Goal: Task Accomplishment & Management: Complete application form

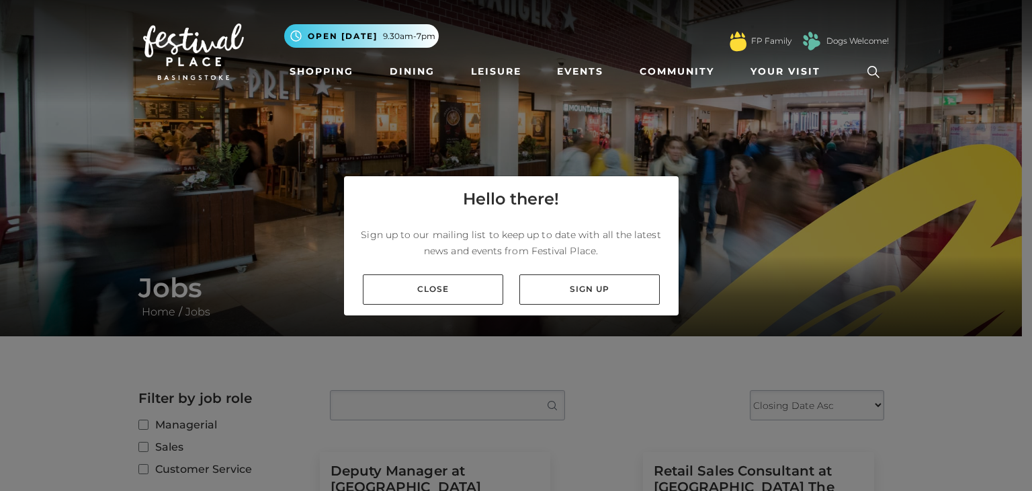
click at [454, 286] on link "Close" at bounding box center [433, 289] width 140 height 30
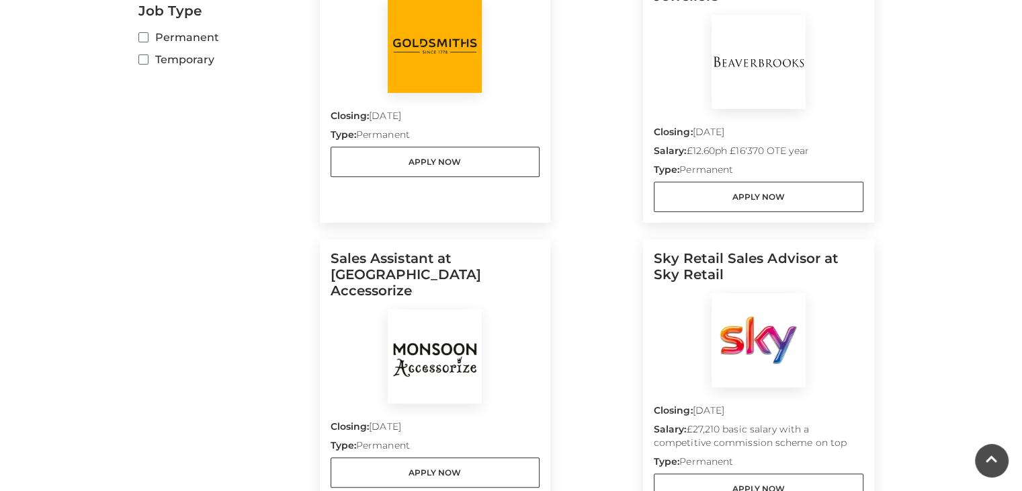
scroll to position [605, 0]
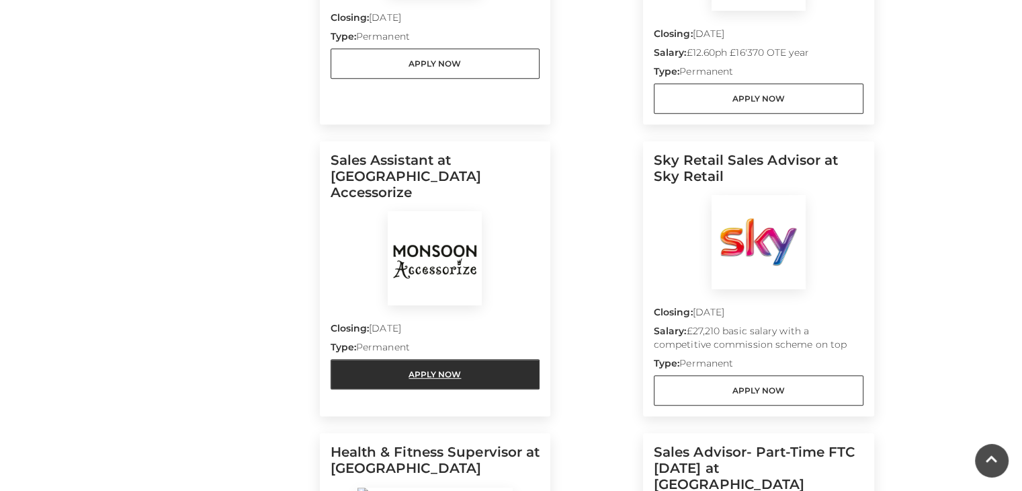
click at [417, 359] on link "Apply Now" at bounding box center [436, 374] width 210 height 30
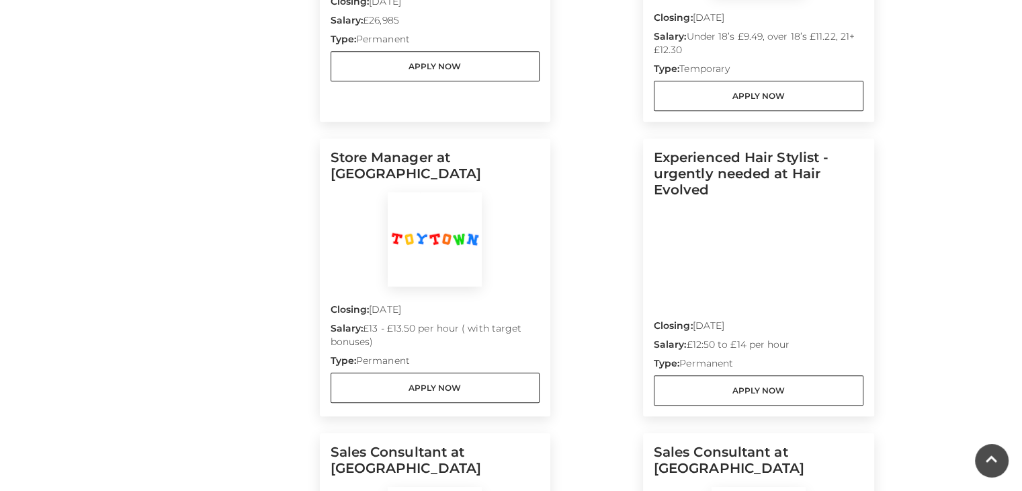
scroll to position [1411, 0]
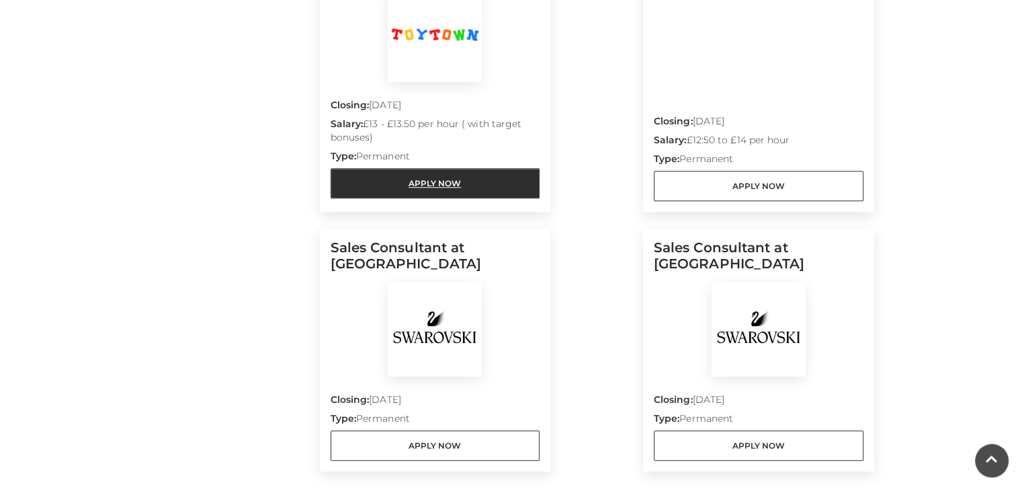
click at [388, 168] on link "Apply Now" at bounding box center [436, 183] width 210 height 30
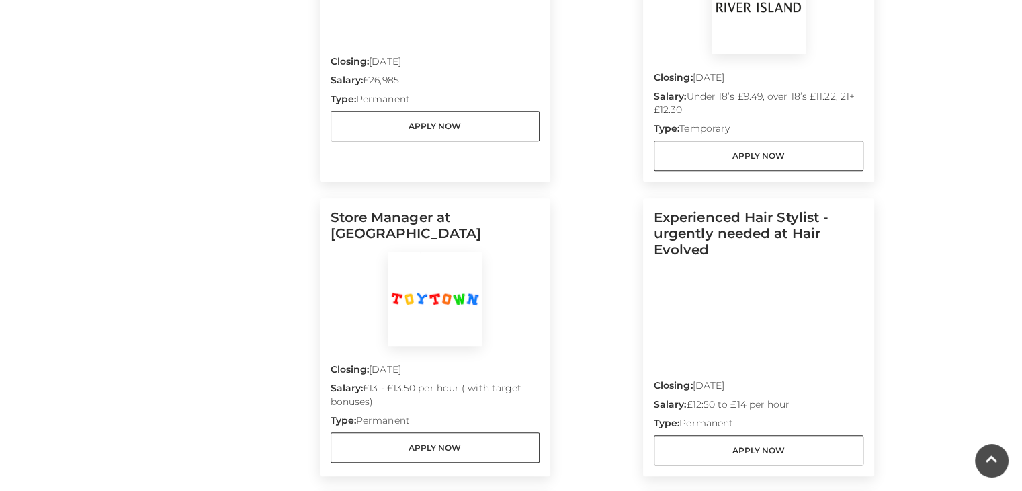
scroll to position [1142, 0]
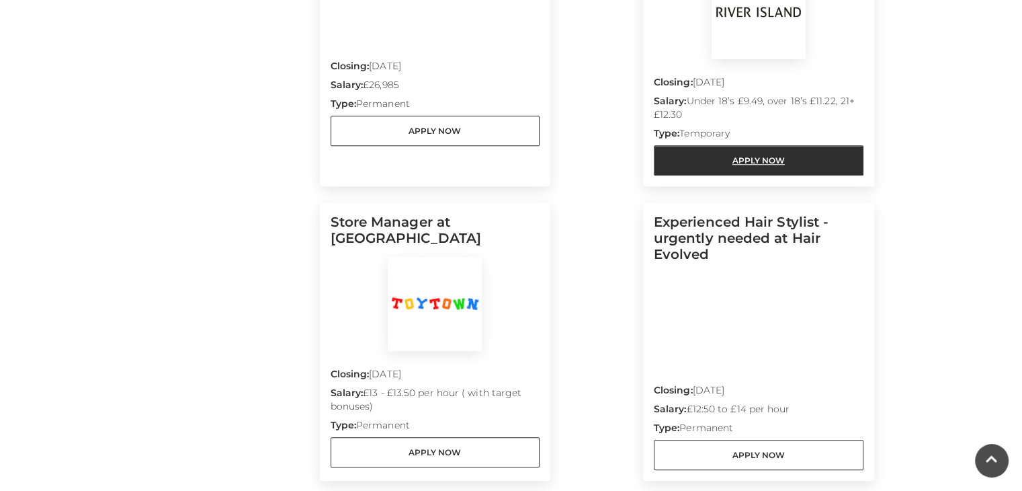
click at [810, 145] on link "Apply Now" at bounding box center [759, 160] width 210 height 30
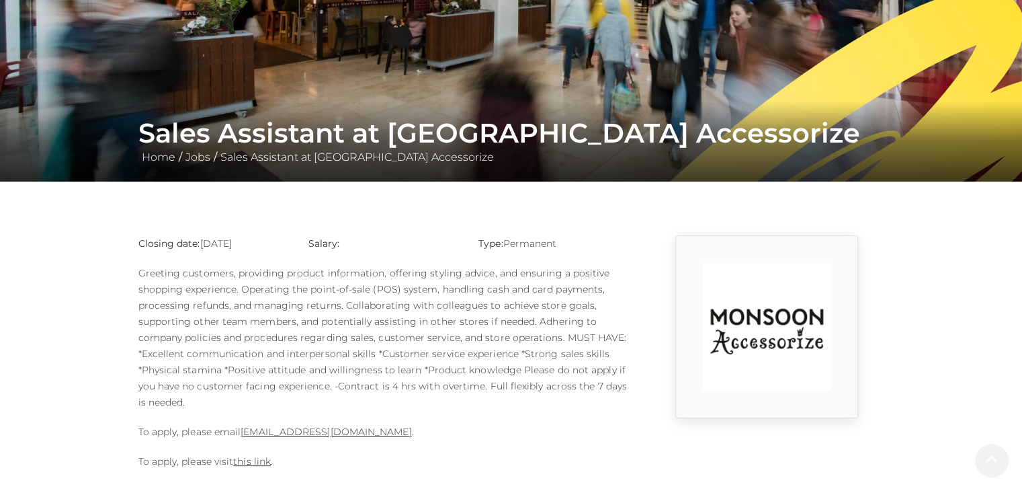
scroll to position [202, 0]
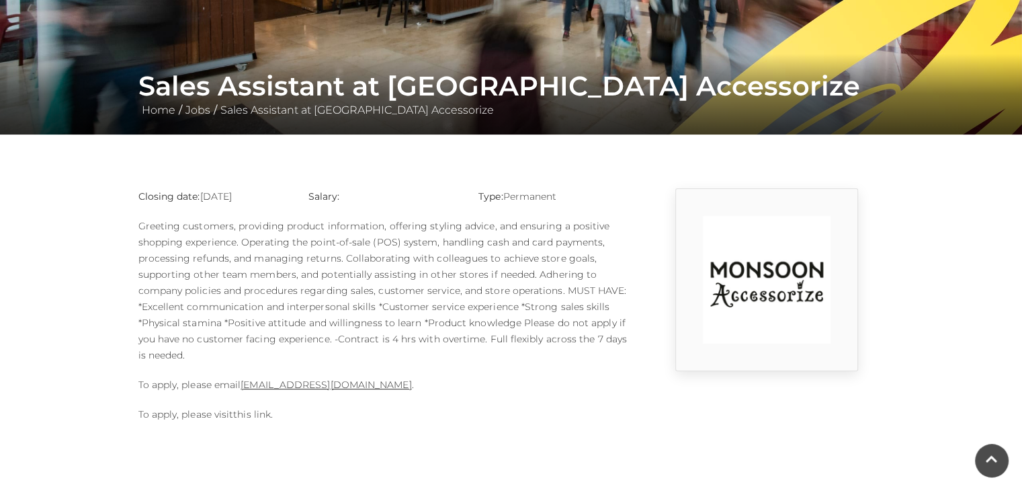
click at [258, 416] on link "this link" at bounding box center [252, 414] width 38 height 12
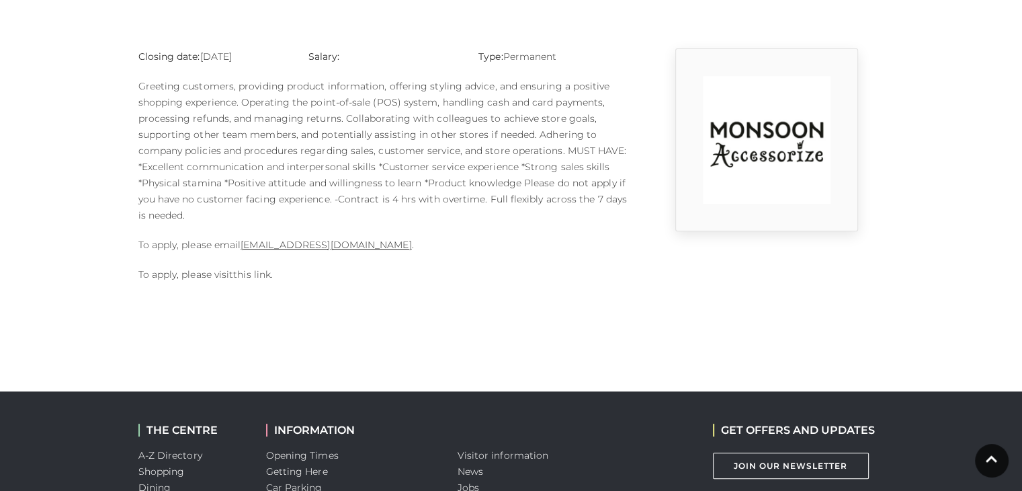
scroll to position [336, 0]
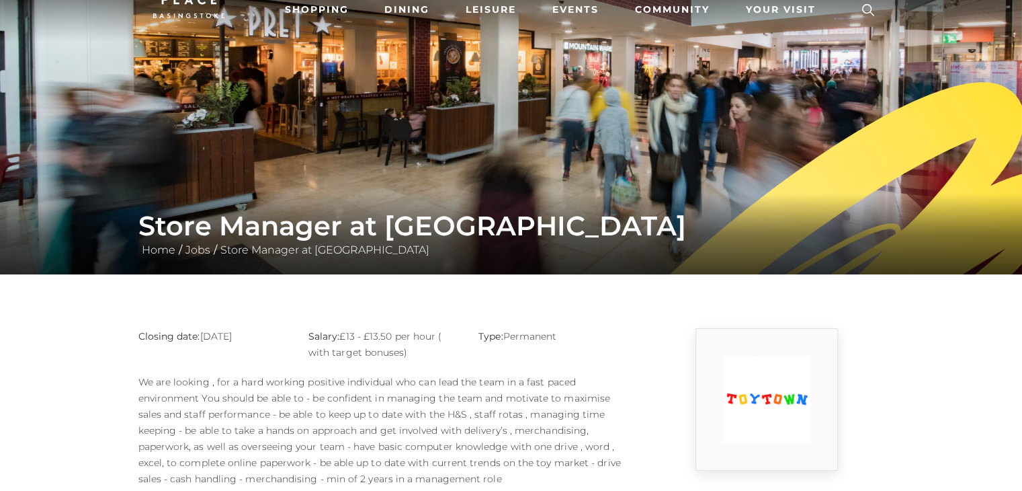
scroll to position [202, 0]
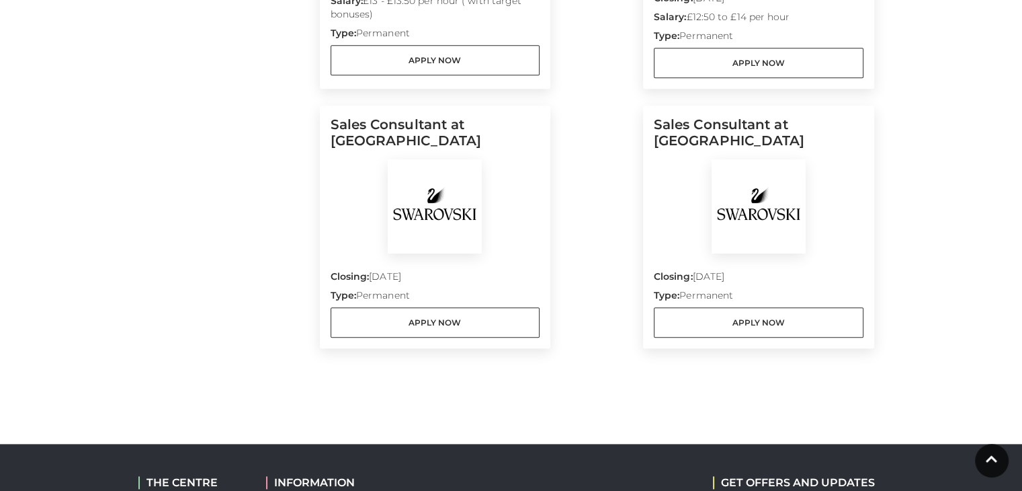
scroll to position [1546, 0]
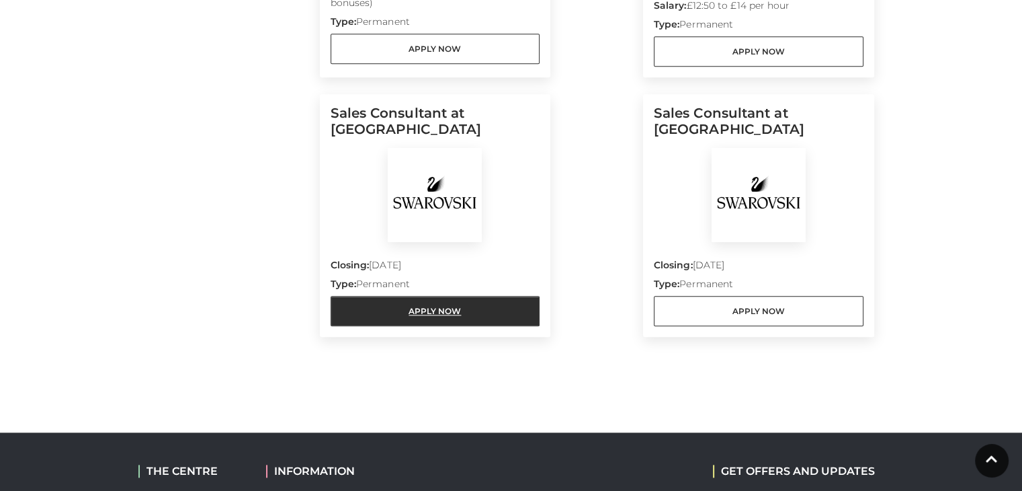
click at [367, 296] on link "Apply Now" at bounding box center [436, 311] width 210 height 30
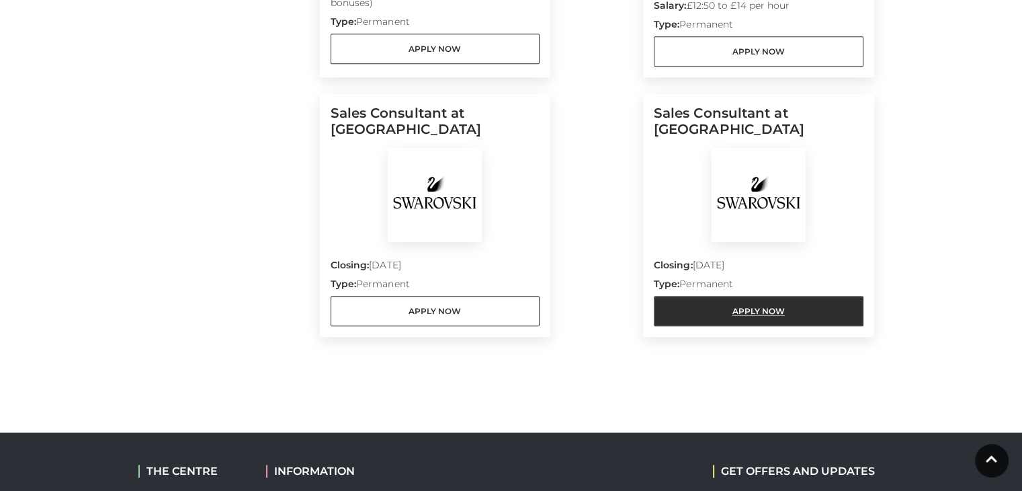
click at [680, 296] on link "Apply Now" at bounding box center [759, 311] width 210 height 30
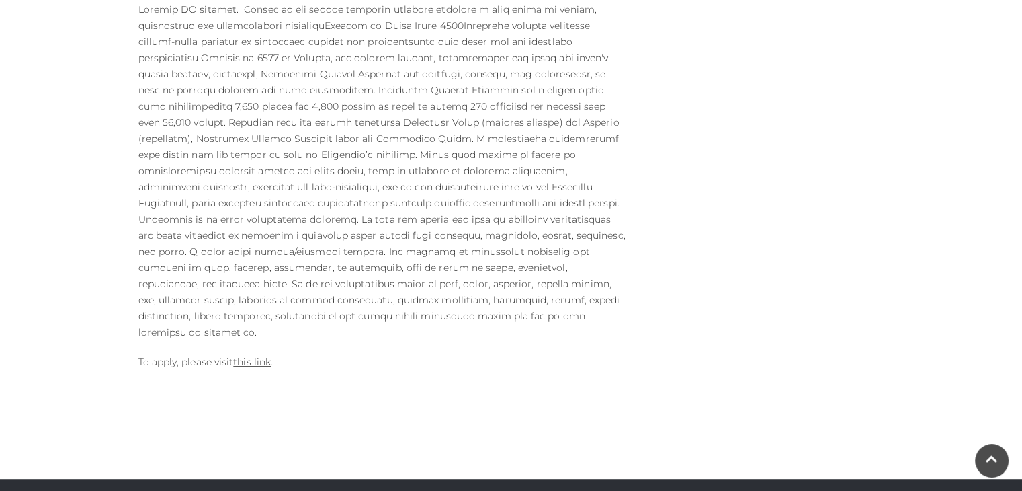
scroll to position [739, 0]
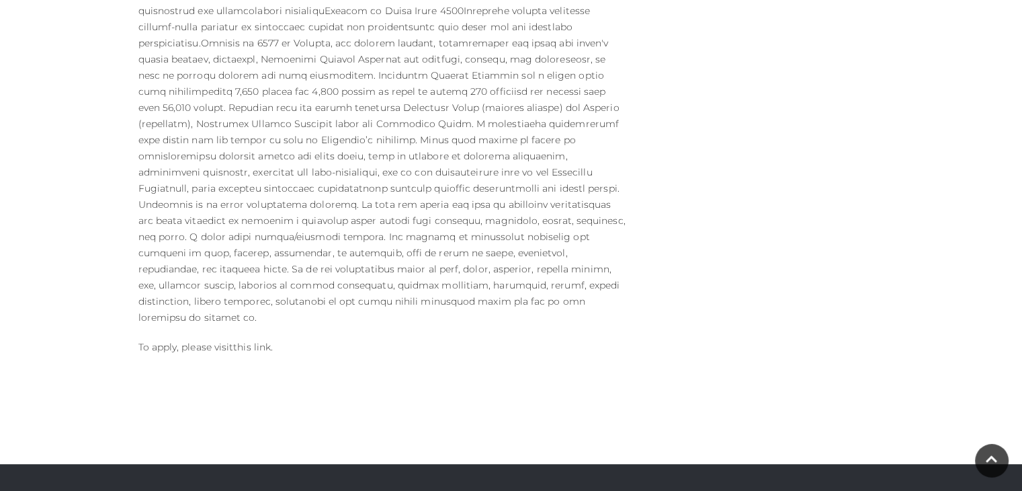
click at [249, 341] on link "this link" at bounding box center [252, 347] width 38 height 12
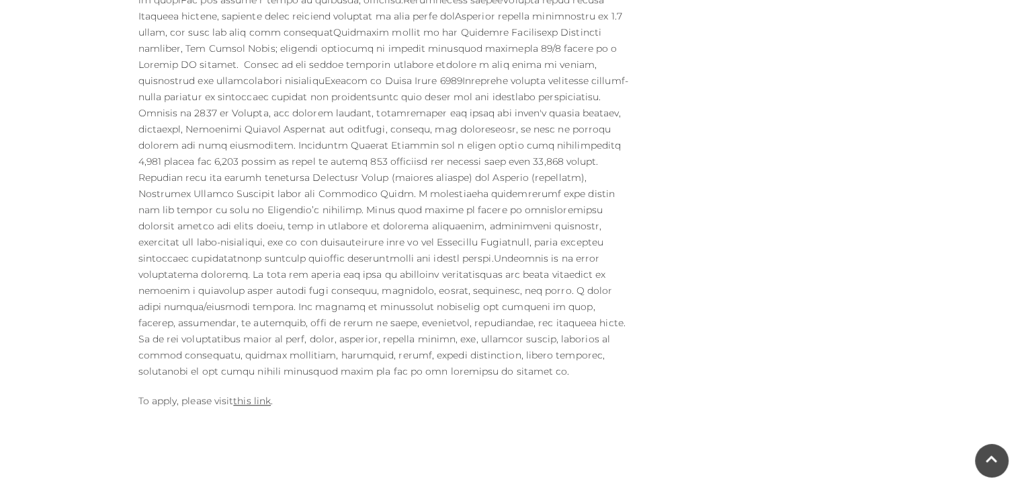
scroll to position [672, 0]
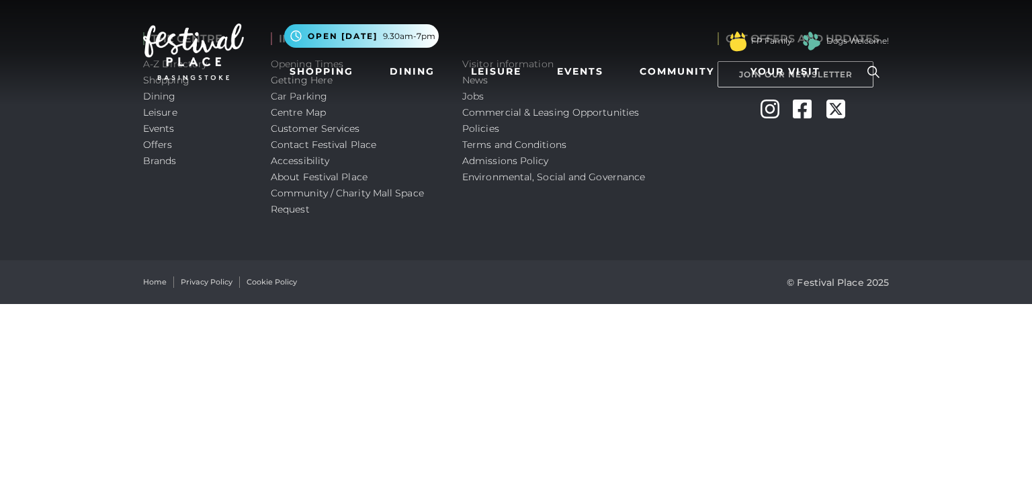
click at [168, 39] on img at bounding box center [193, 52] width 101 height 56
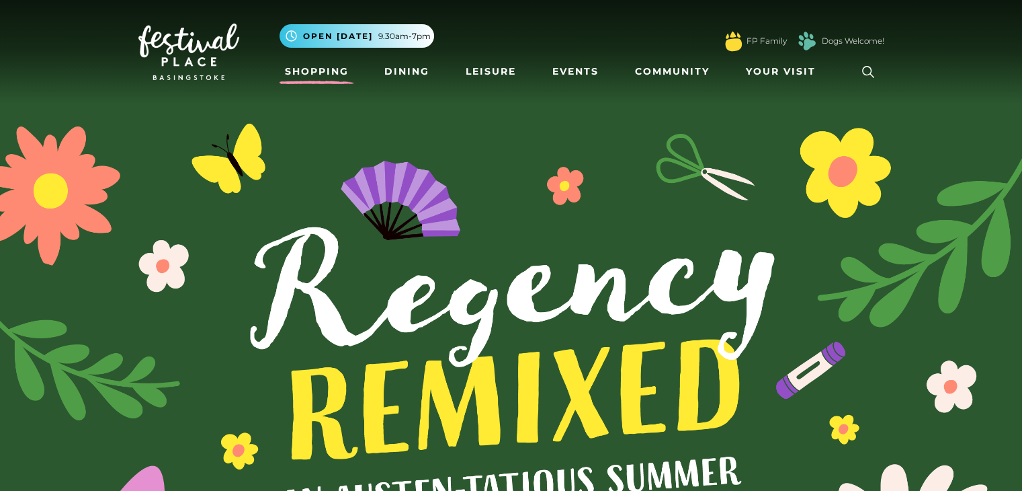
click at [331, 75] on link "Shopping" at bounding box center [317, 71] width 75 height 25
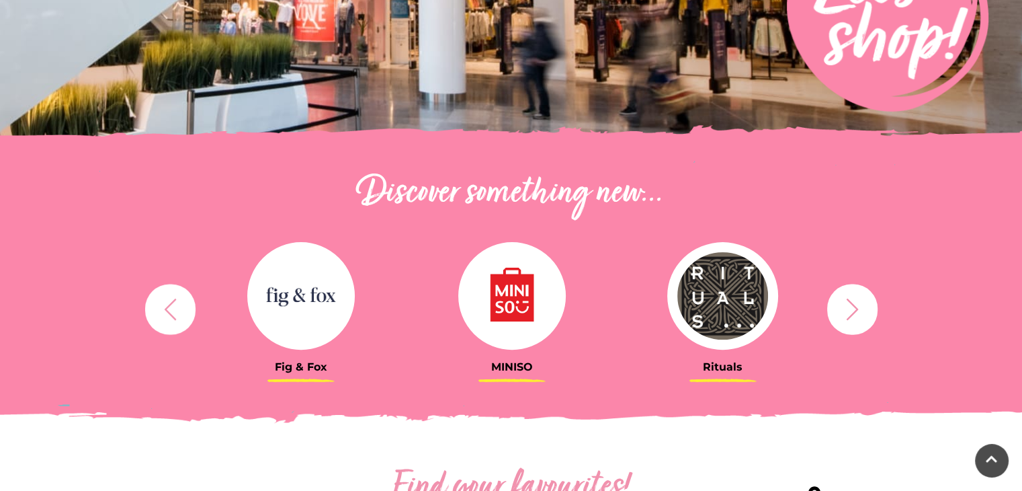
scroll to position [403, 0]
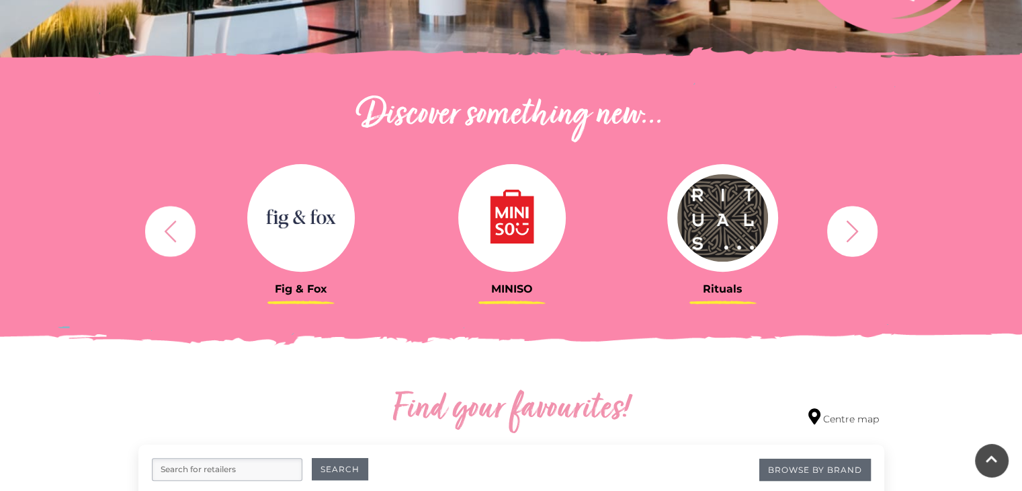
click at [844, 230] on icon "button" at bounding box center [852, 230] width 25 height 25
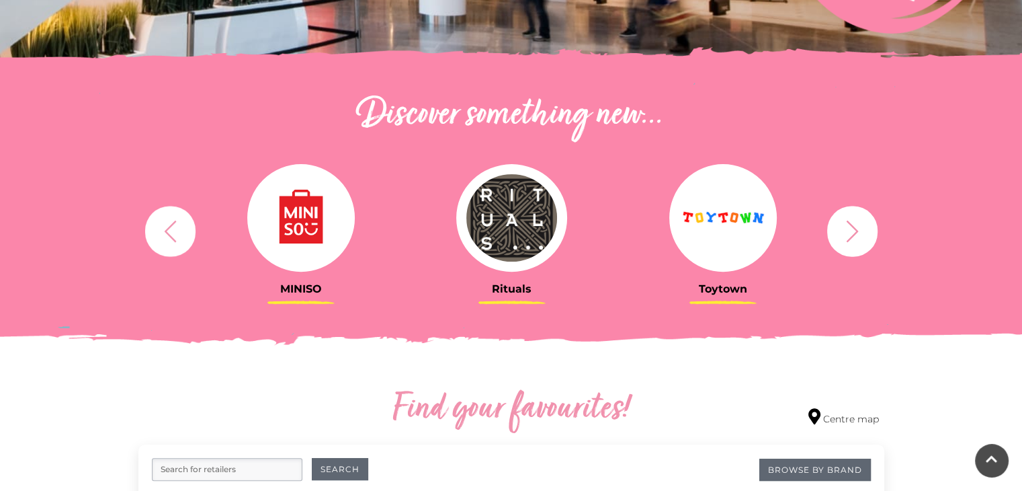
click at [843, 229] on icon "button" at bounding box center [852, 230] width 25 height 25
click at [845, 222] on icon "button" at bounding box center [852, 230] width 25 height 25
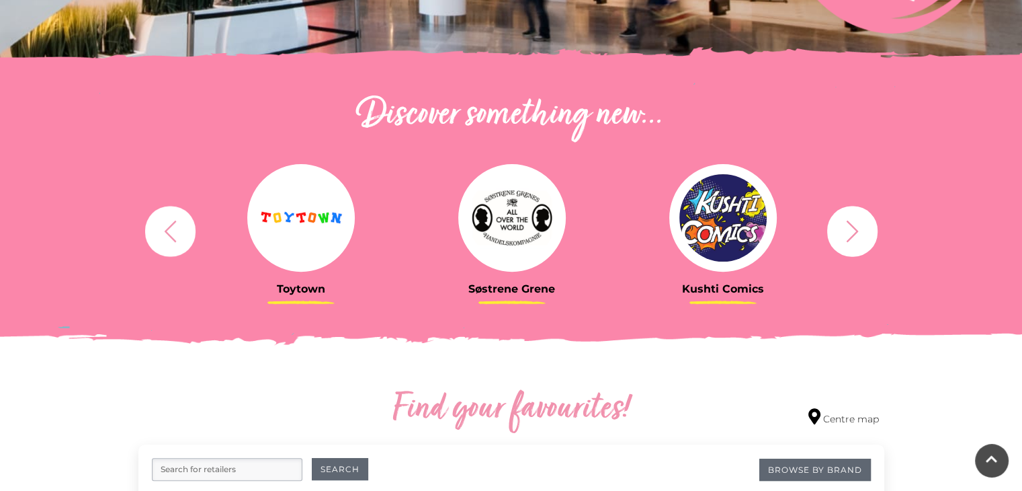
click at [740, 212] on img at bounding box center [723, 218] width 108 height 108
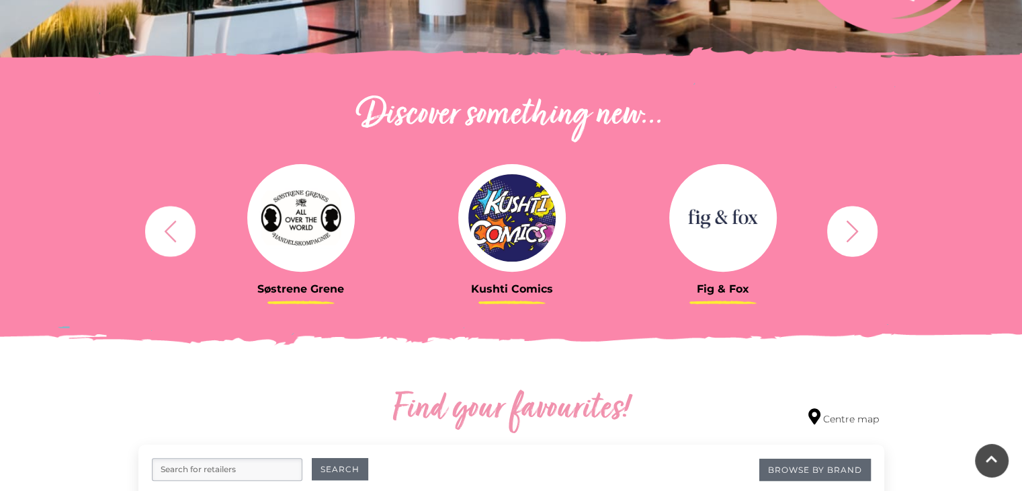
click at [859, 218] on icon "button" at bounding box center [852, 230] width 25 height 25
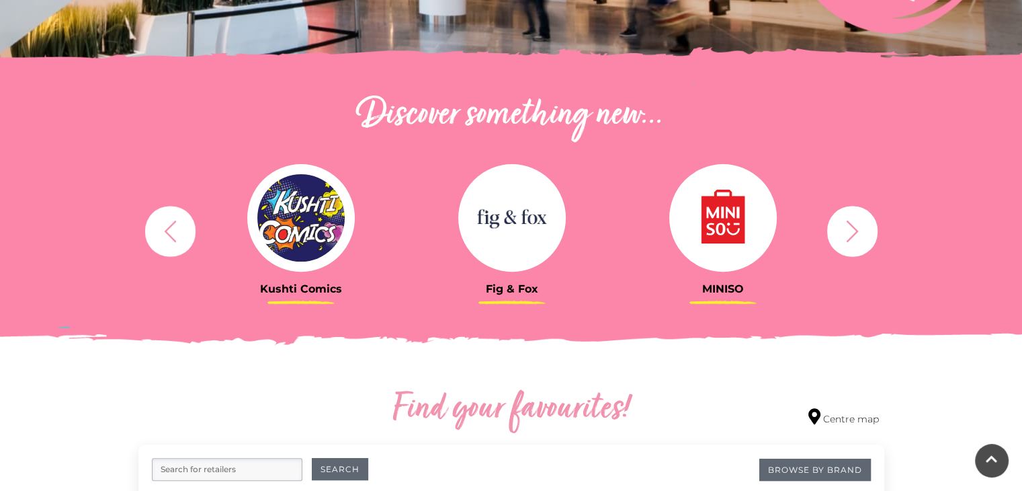
click at [859, 218] on icon "button" at bounding box center [852, 230] width 25 height 25
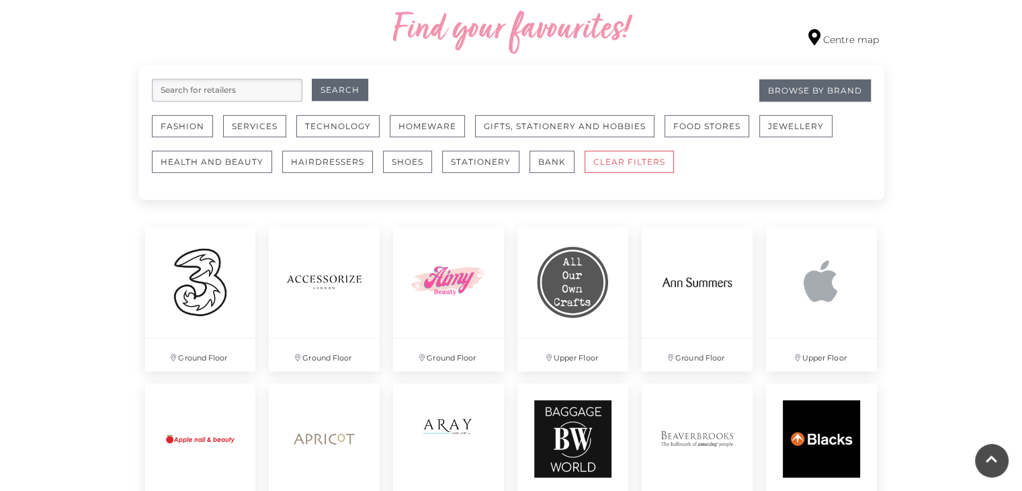
scroll to position [0, 0]
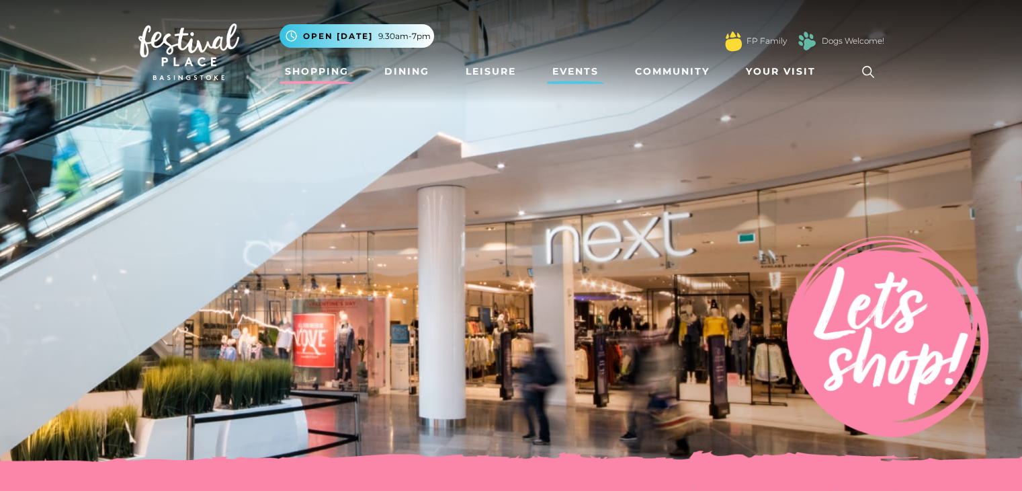
click at [548, 73] on link "Events" at bounding box center [575, 71] width 57 height 25
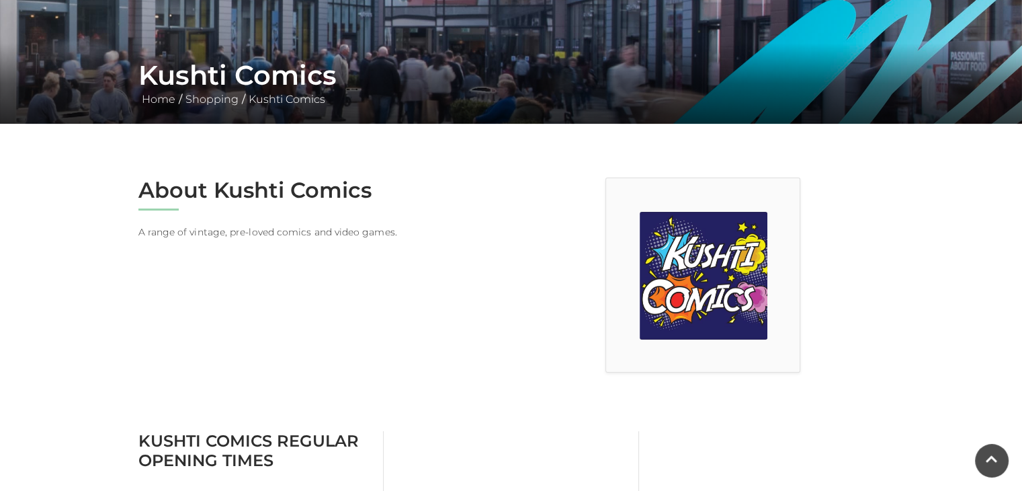
scroll to position [202, 0]
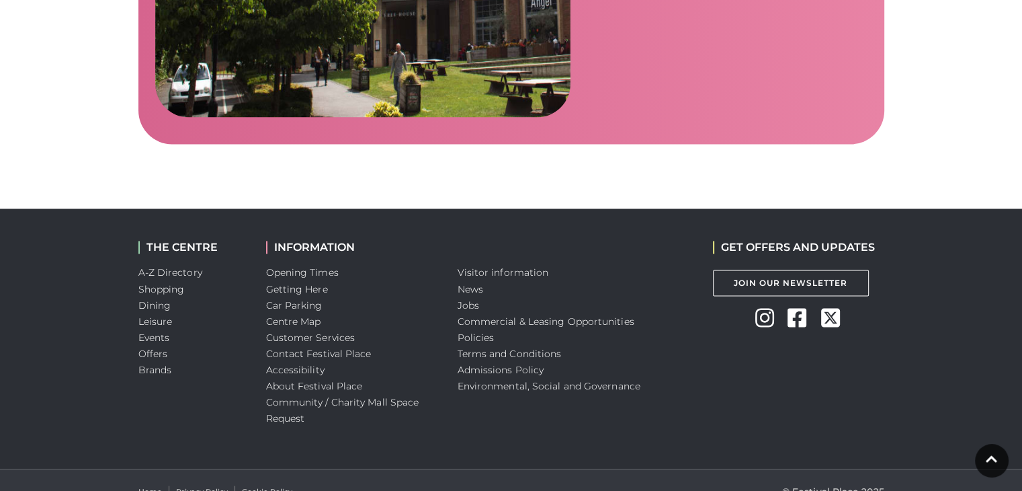
scroll to position [2264, 0]
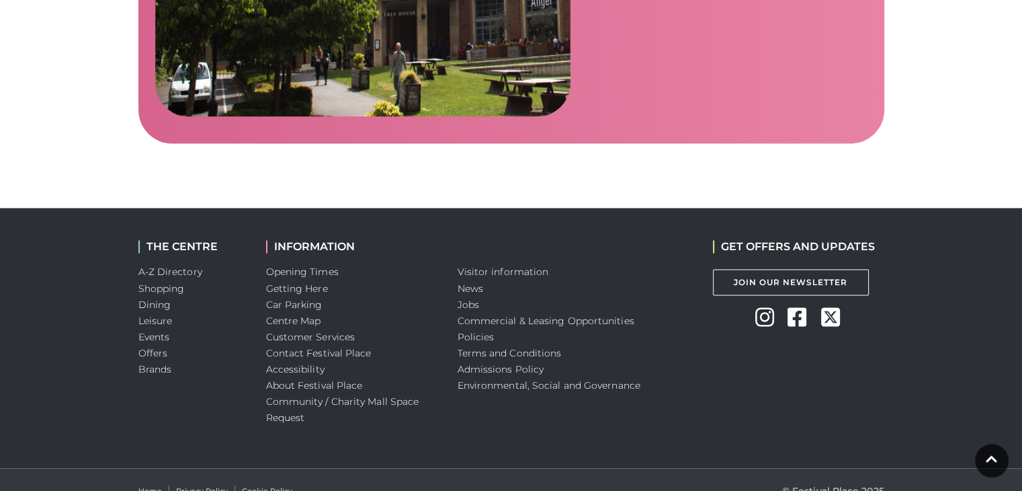
click at [470, 298] on link "Jobs" at bounding box center [469, 304] width 22 height 12
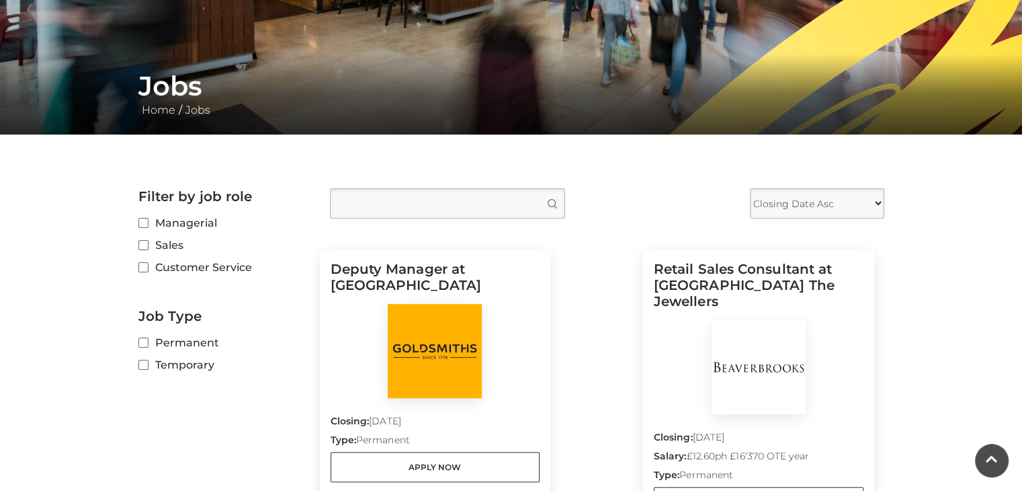
scroll to position [336, 0]
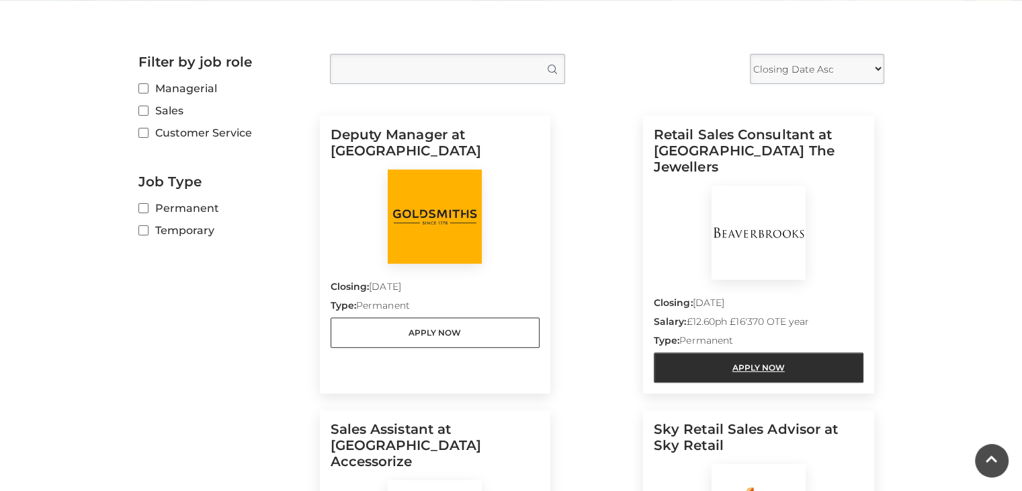
click at [690, 355] on link "Apply Now" at bounding box center [759, 367] width 210 height 30
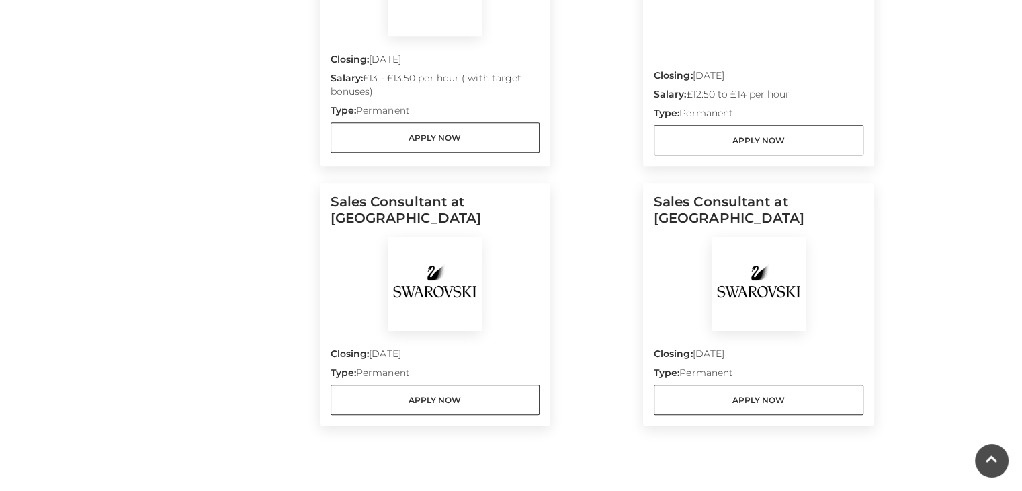
scroll to position [1546, 0]
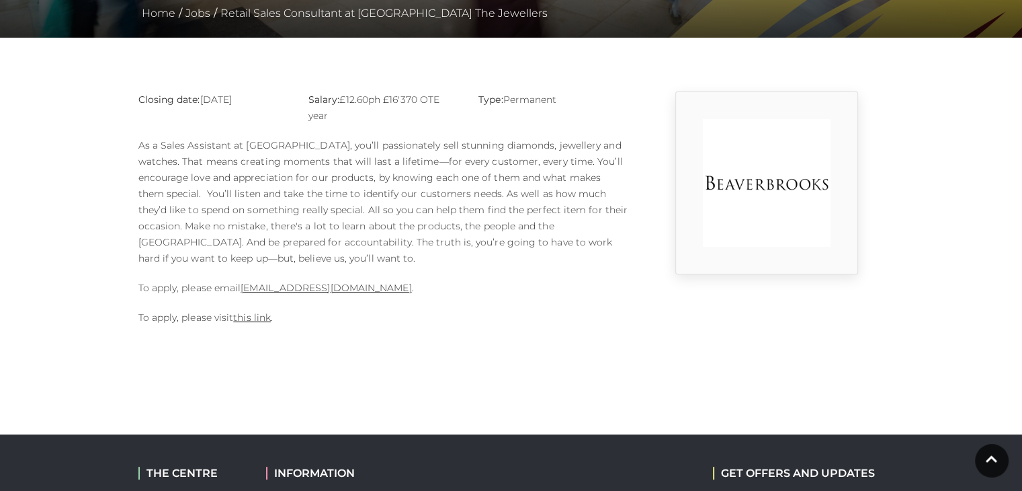
scroll to position [403, 0]
